Goal: Task Accomplishment & Management: Use online tool/utility

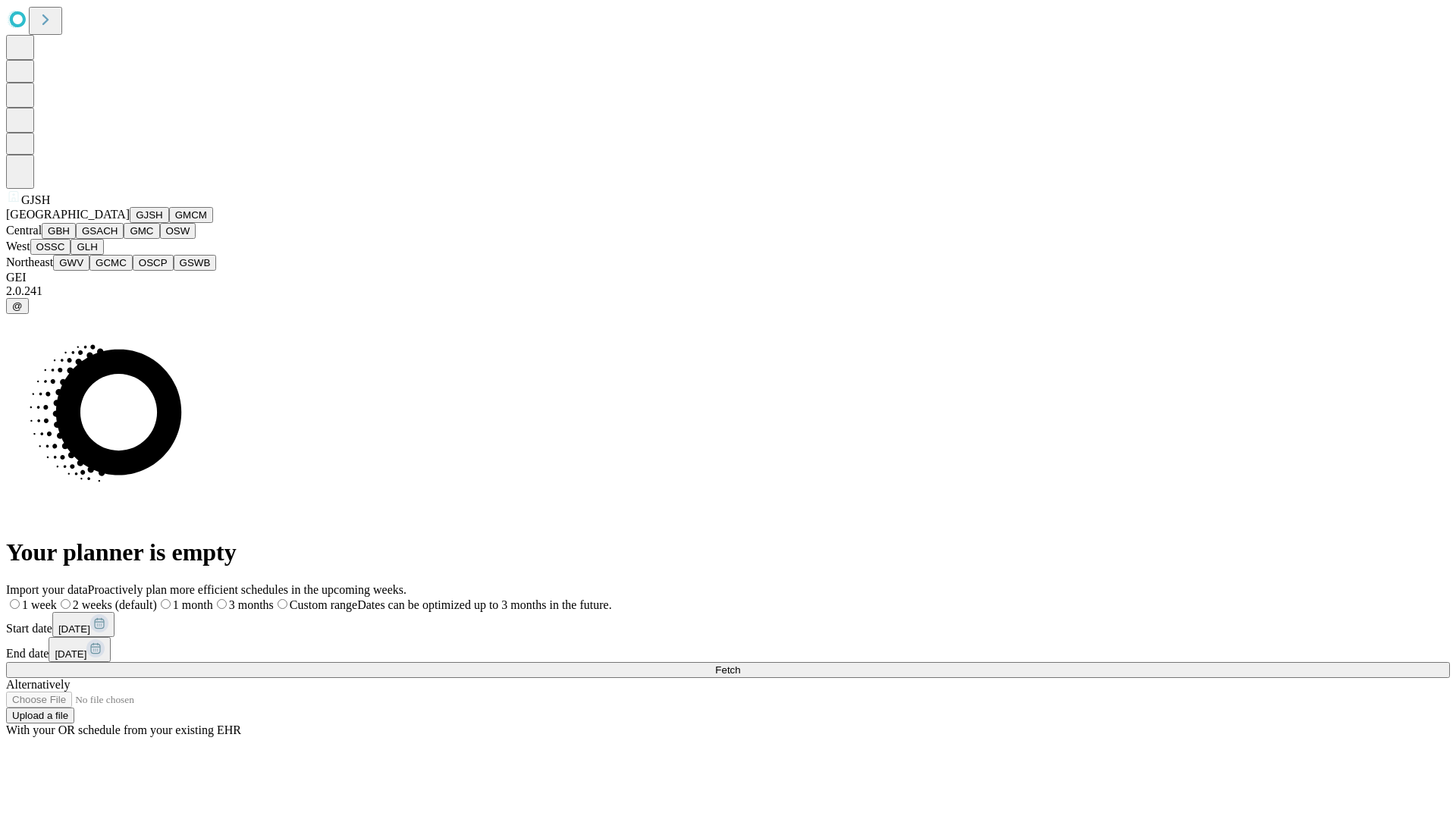
click at [130, 223] on button "GJSH" at bounding box center [150, 215] width 39 height 16
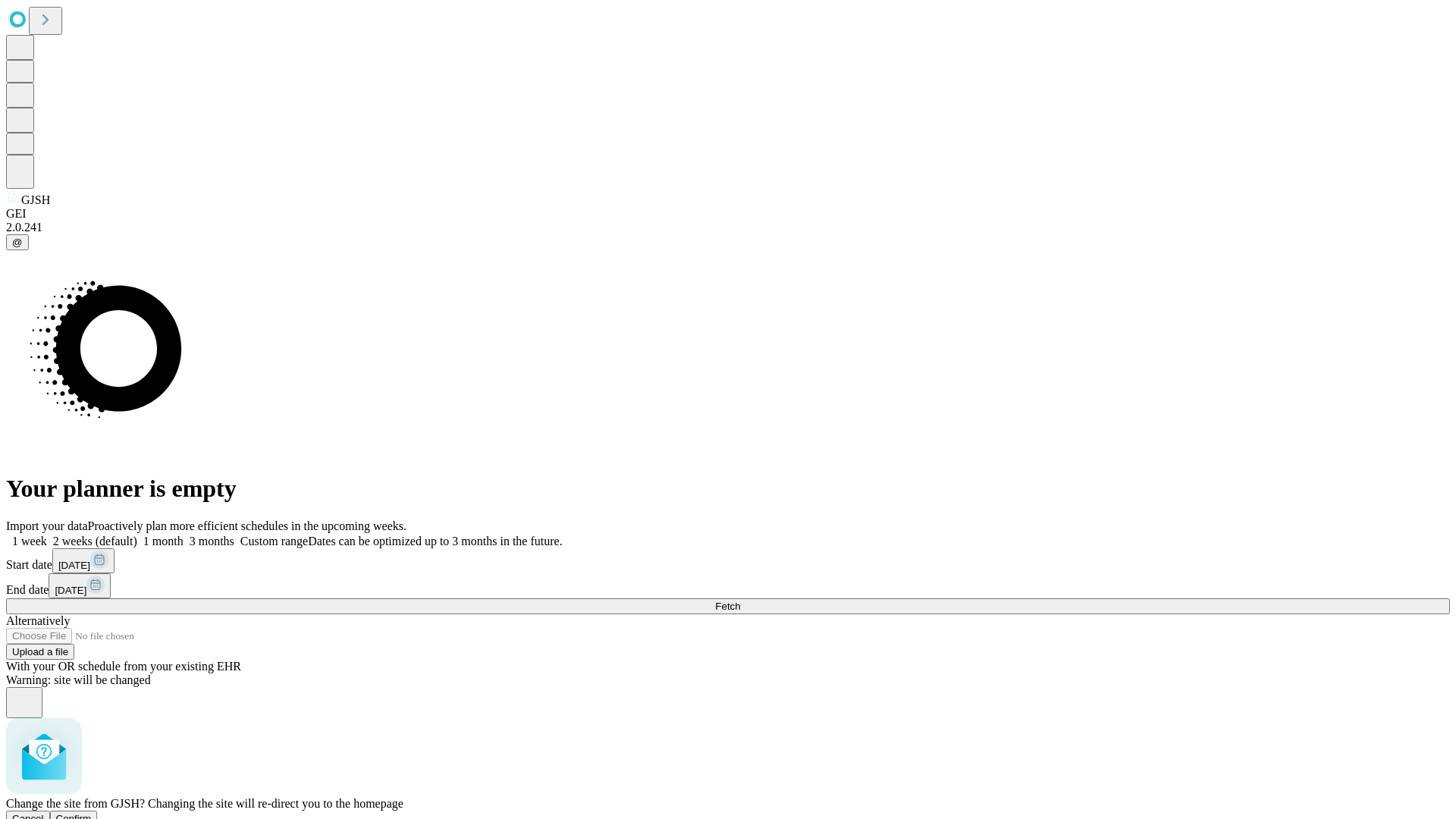
click at [92, 813] on span "Confirm" at bounding box center [74, 819] width 36 height 11
click at [47, 535] on label "1 week" at bounding box center [26, 541] width 41 height 13
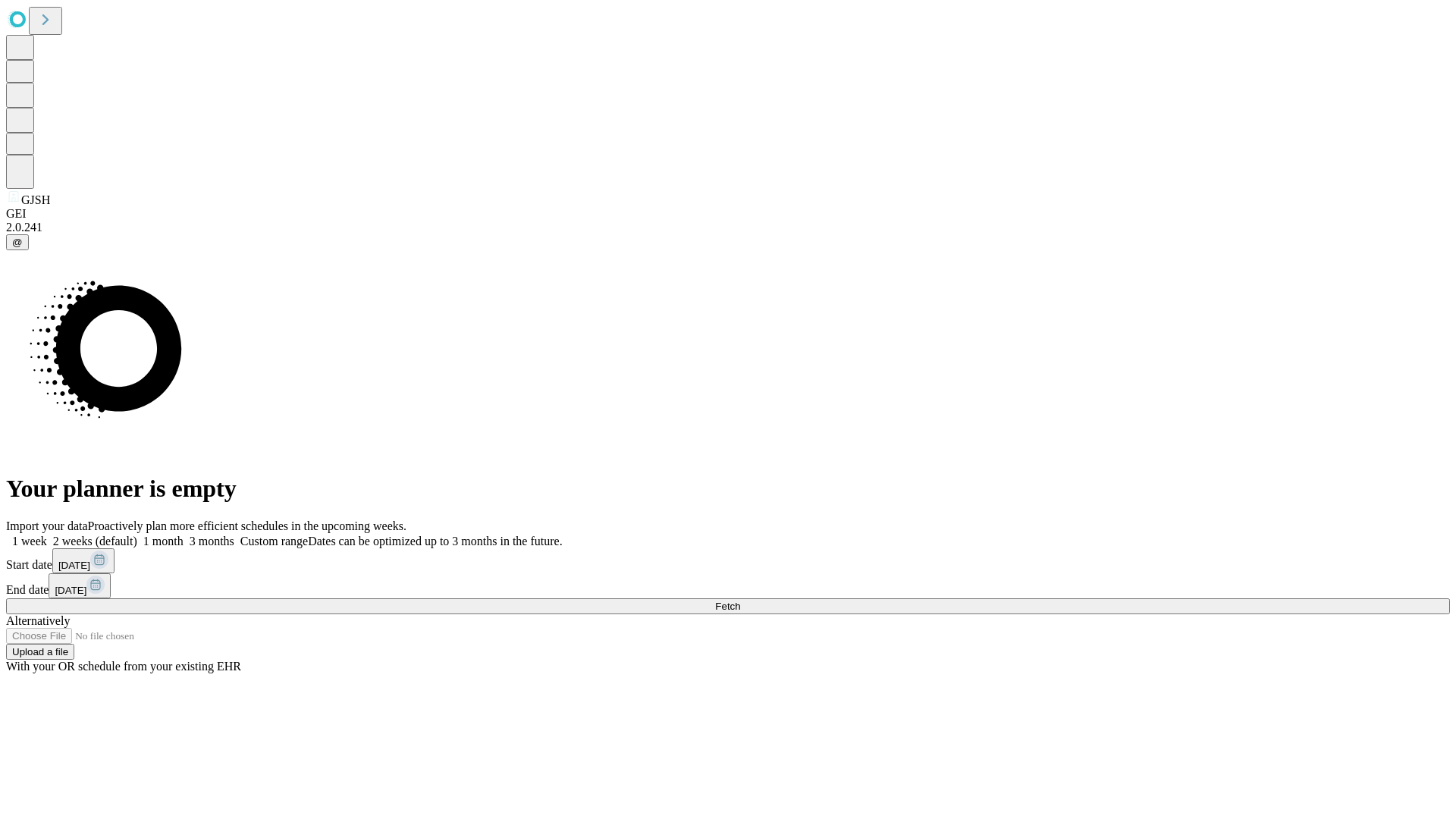
click at [740, 601] on span "Fetch" at bounding box center [727, 607] width 25 height 11
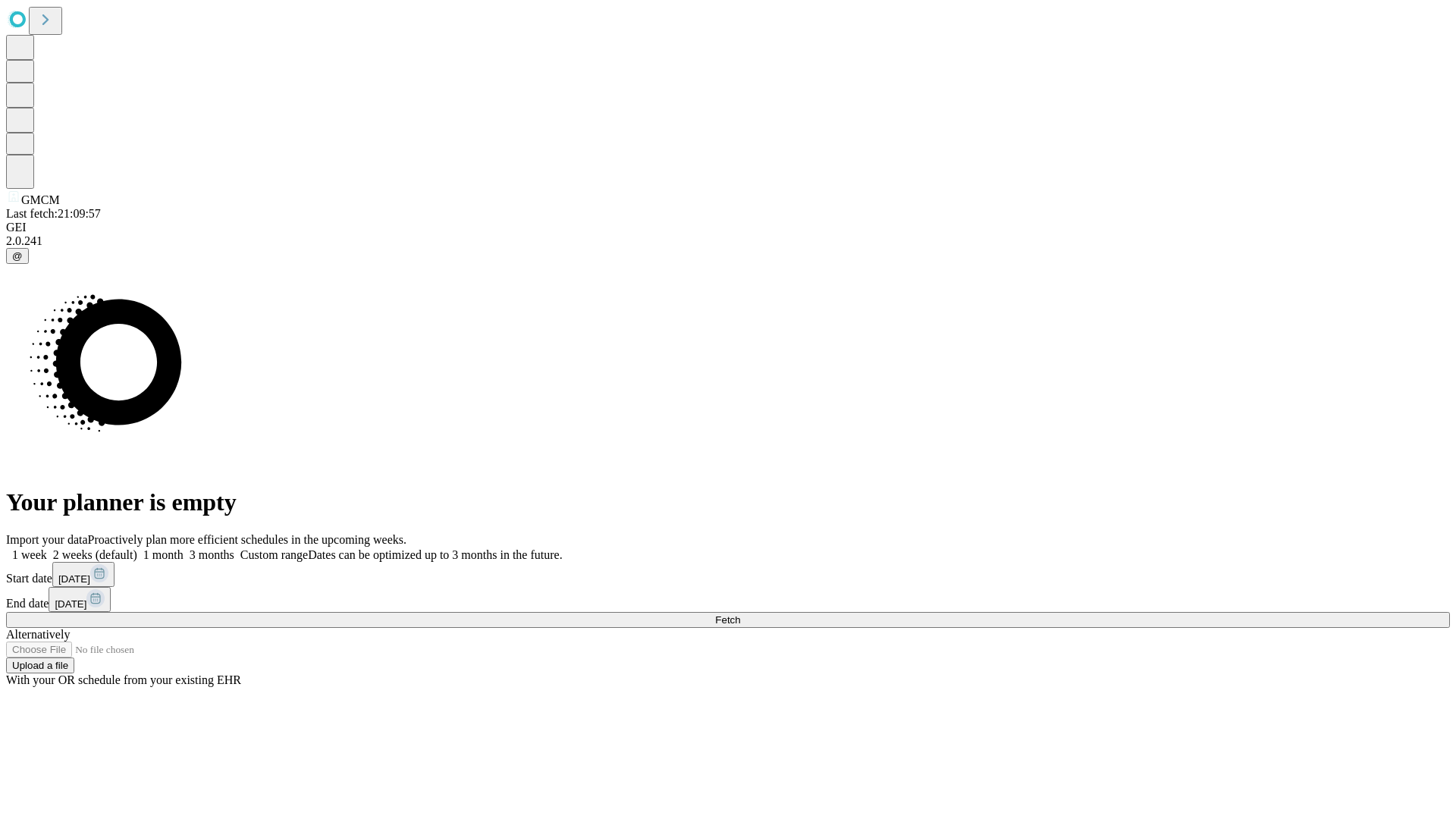
click at [47, 549] on label "1 week" at bounding box center [26, 555] width 41 height 13
click at [740, 614] on span "Fetch" at bounding box center [727, 620] width 25 height 11
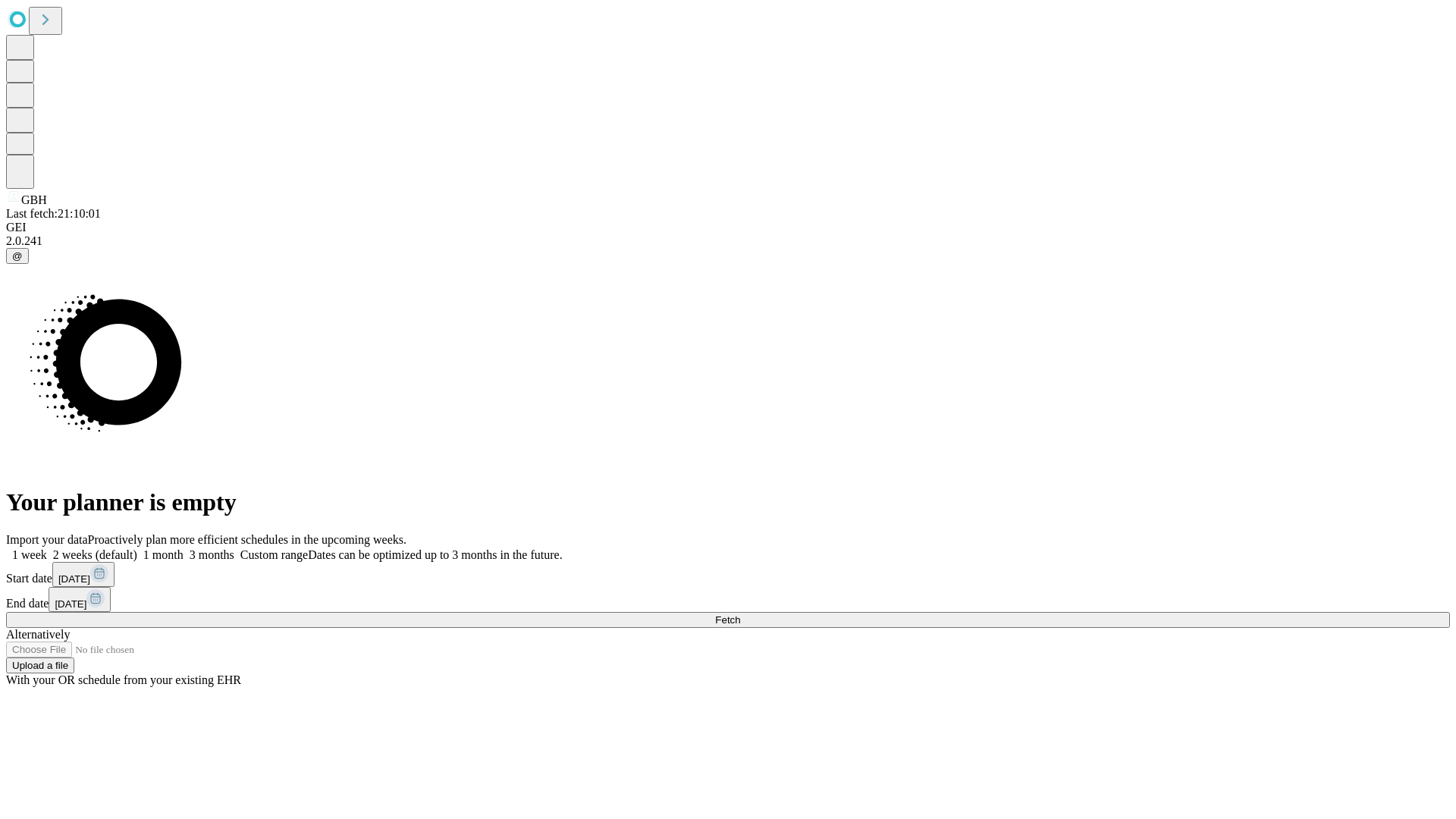
click at [740, 614] on span "Fetch" at bounding box center [727, 620] width 25 height 11
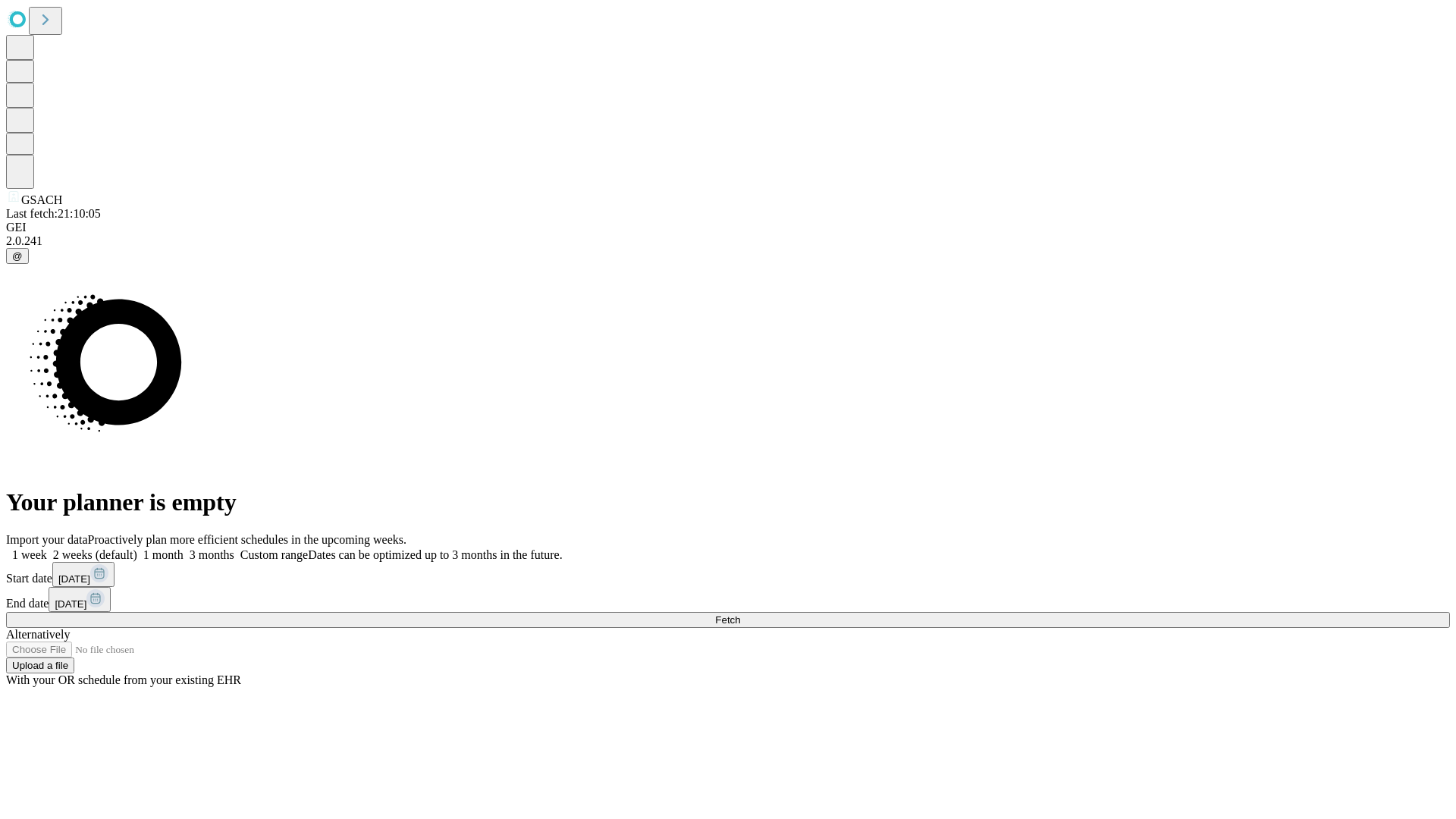
click at [47, 549] on label "1 week" at bounding box center [26, 555] width 41 height 13
click at [740, 614] on span "Fetch" at bounding box center [727, 620] width 25 height 11
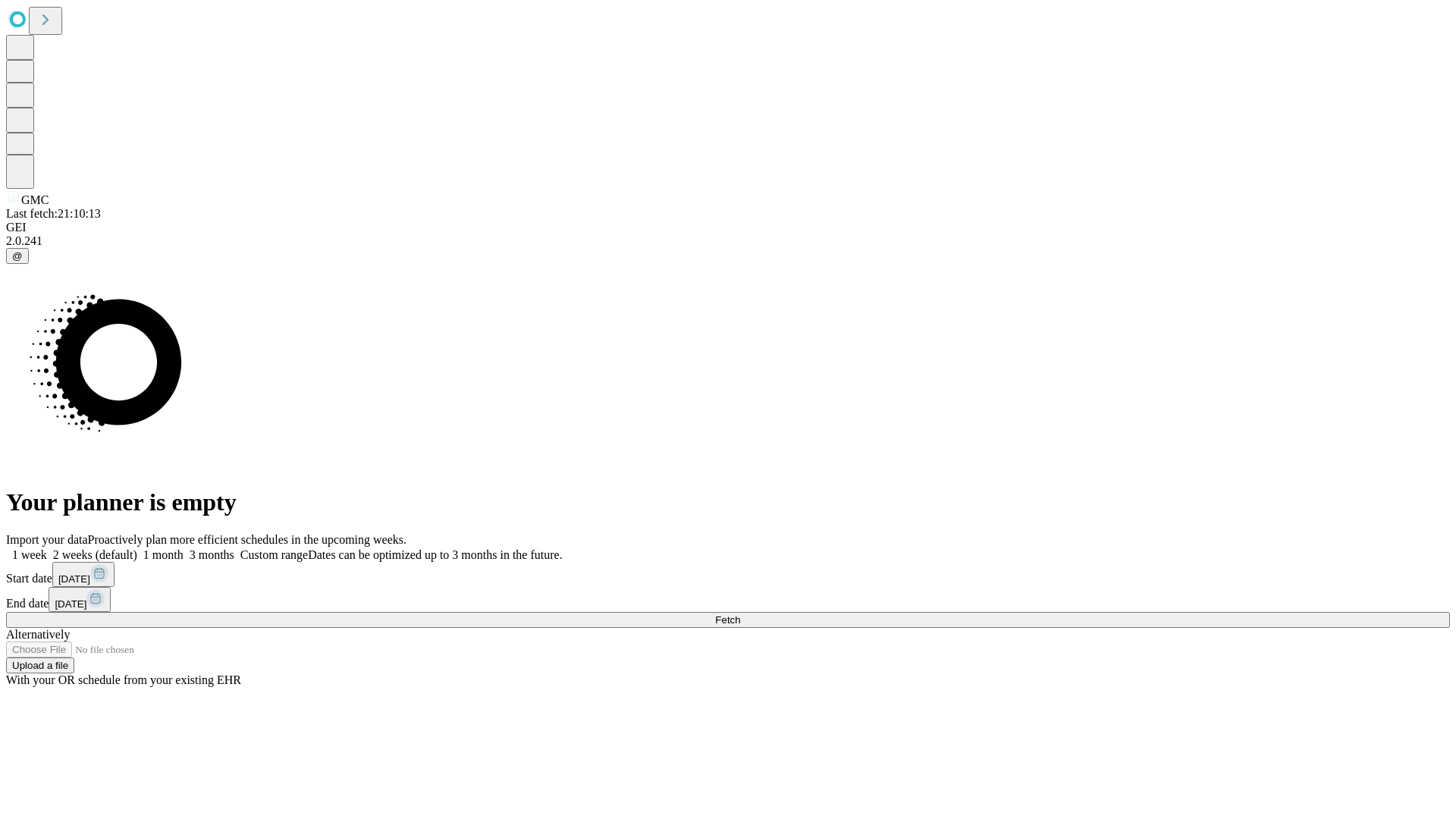
click at [47, 549] on label "1 week" at bounding box center [26, 555] width 41 height 13
click at [740, 614] on span "Fetch" at bounding box center [727, 620] width 25 height 11
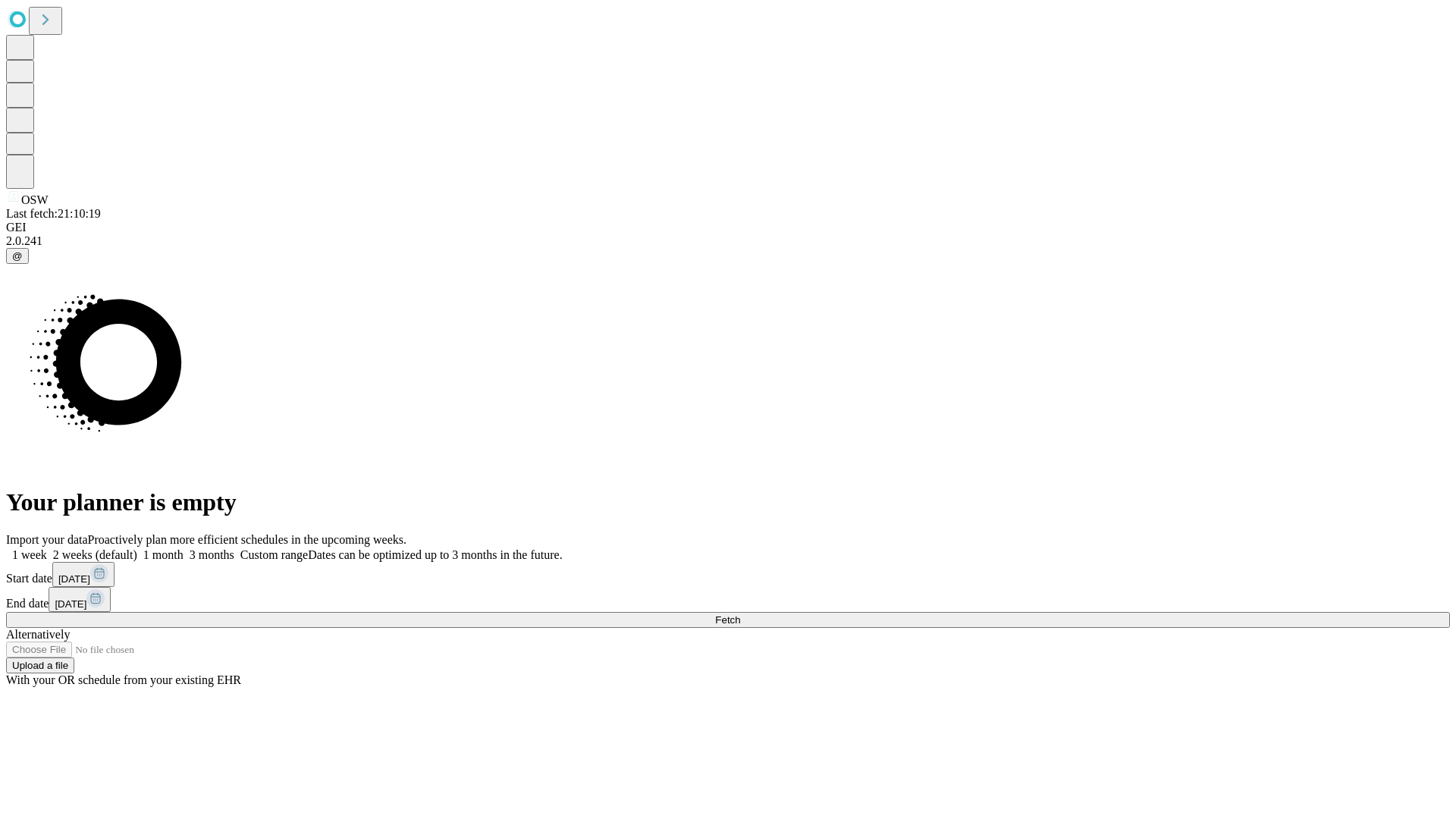
click at [740, 614] on span "Fetch" at bounding box center [727, 620] width 25 height 11
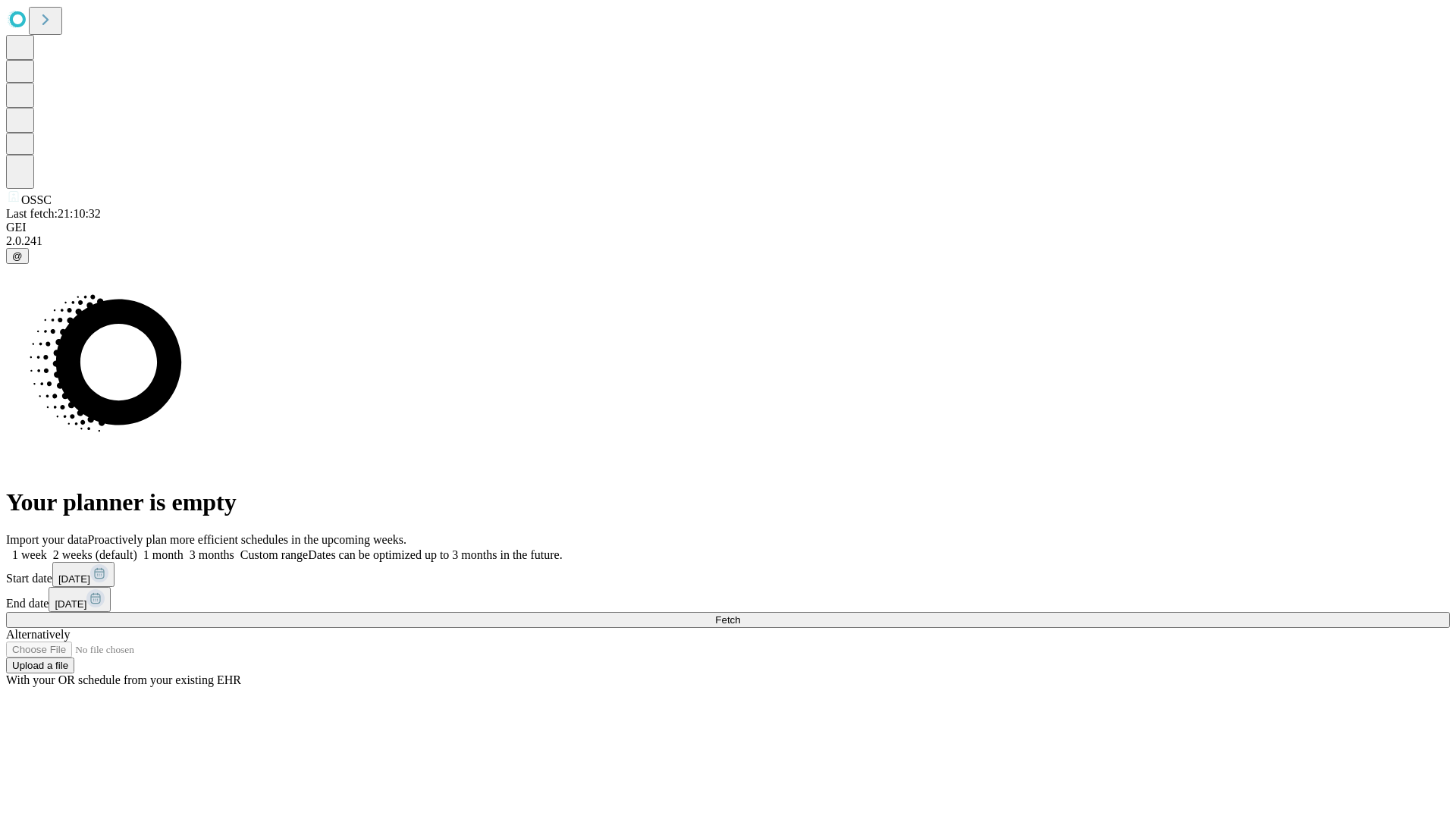
click at [47, 549] on label "1 week" at bounding box center [26, 555] width 41 height 13
click at [740, 614] on span "Fetch" at bounding box center [727, 620] width 25 height 11
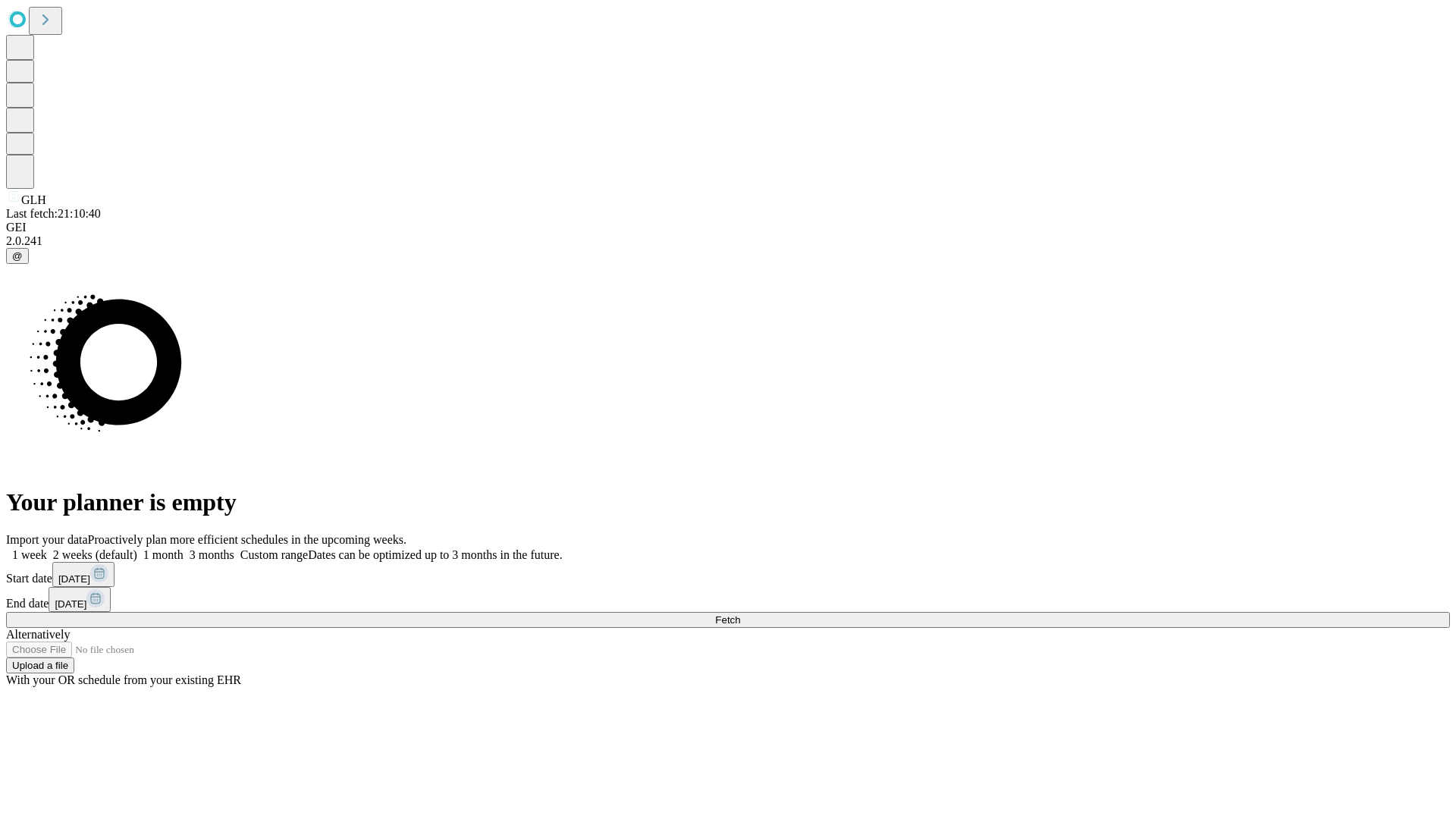
click at [47, 549] on label "1 week" at bounding box center [26, 555] width 41 height 13
click at [740, 614] on span "Fetch" at bounding box center [727, 620] width 25 height 11
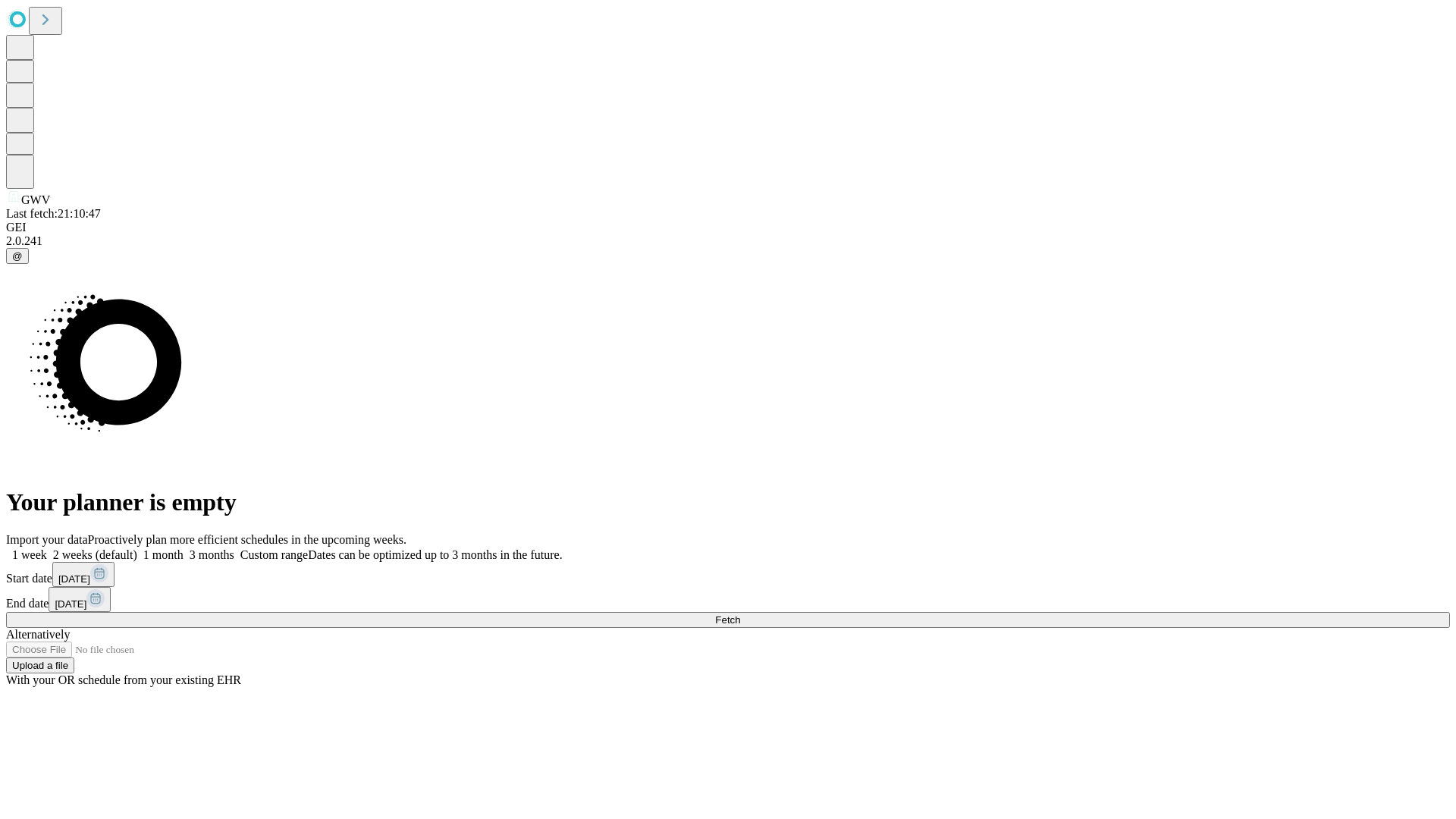
click at [47, 549] on label "1 week" at bounding box center [26, 555] width 41 height 13
click at [740, 614] on span "Fetch" at bounding box center [727, 620] width 25 height 11
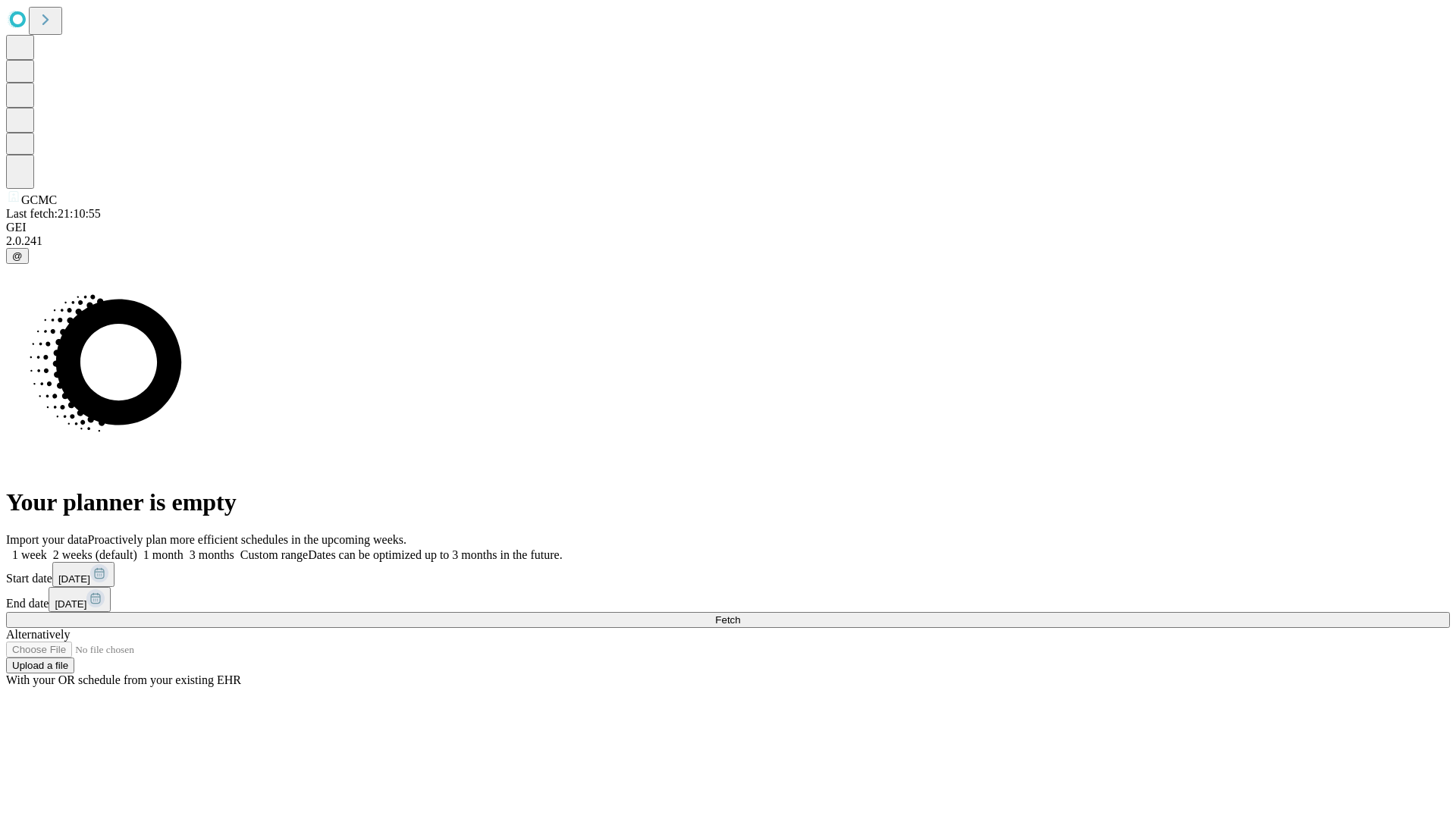
click at [47, 549] on label "1 week" at bounding box center [26, 555] width 41 height 13
click at [740, 614] on span "Fetch" at bounding box center [727, 620] width 25 height 11
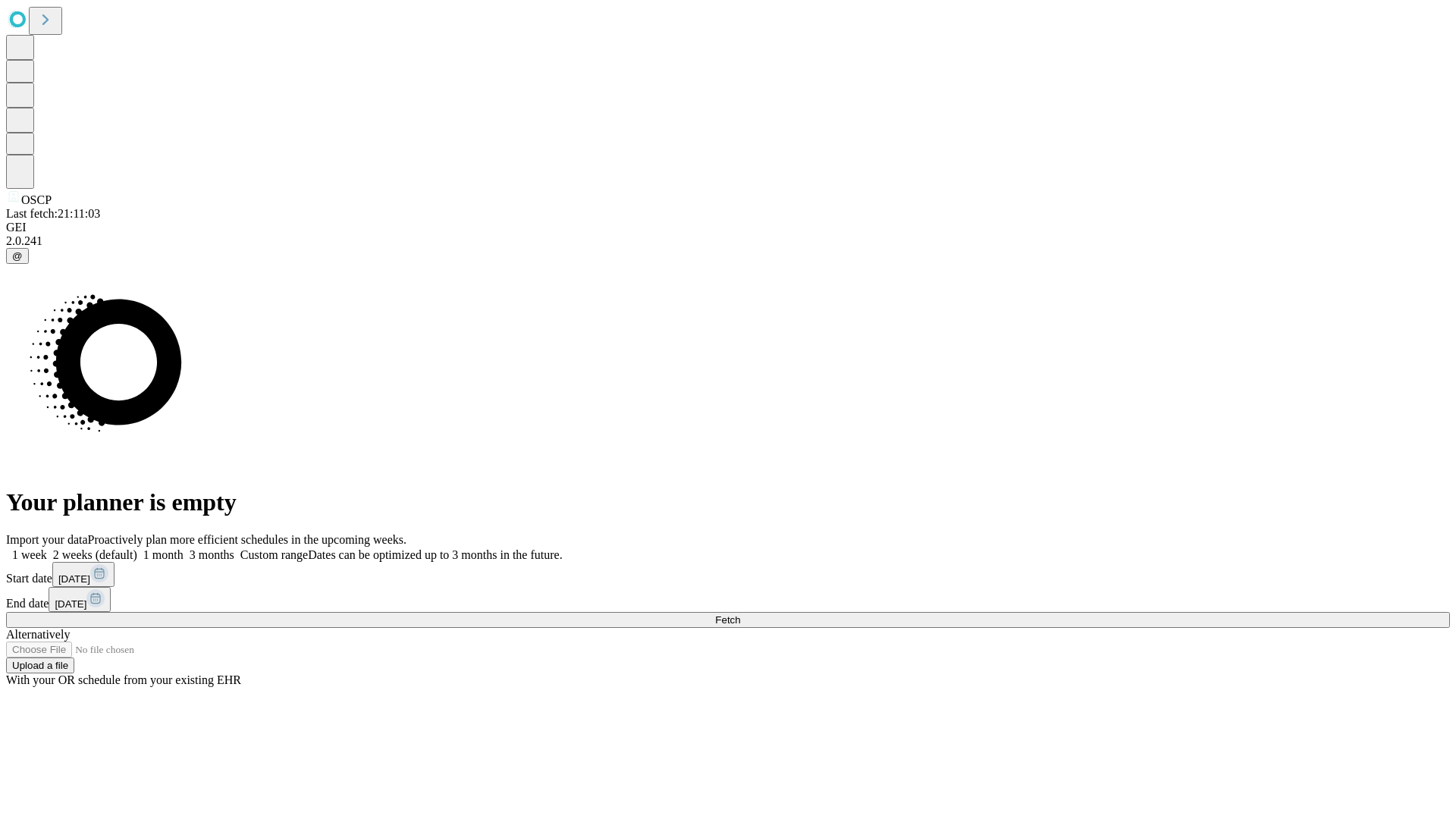
click at [47, 549] on label "1 week" at bounding box center [26, 555] width 41 height 13
click at [740, 614] on span "Fetch" at bounding box center [727, 620] width 25 height 11
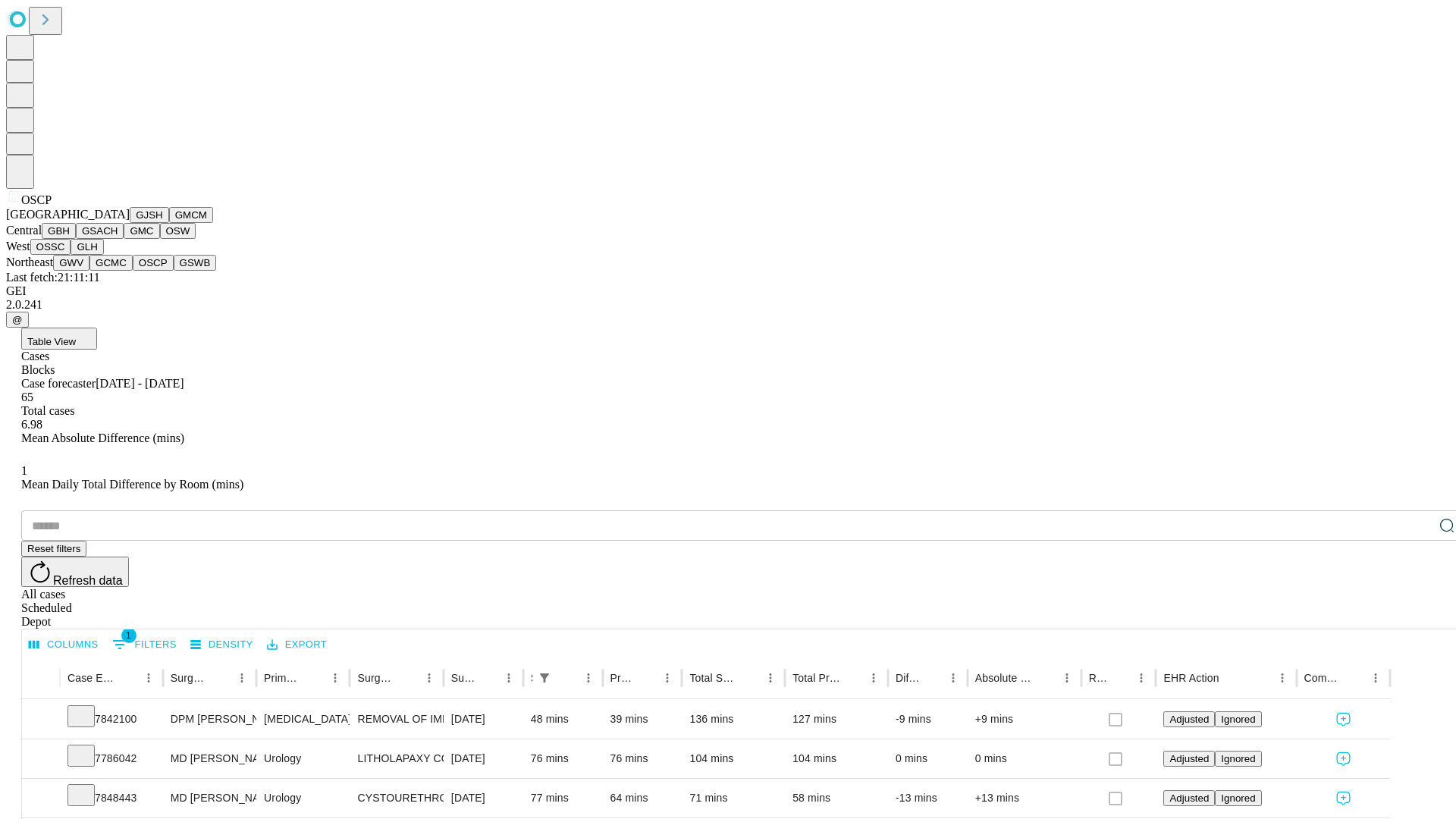
click at [174, 271] on button "GSWB" at bounding box center [195, 263] width 43 height 16
